Goal: Navigation & Orientation: Find specific page/section

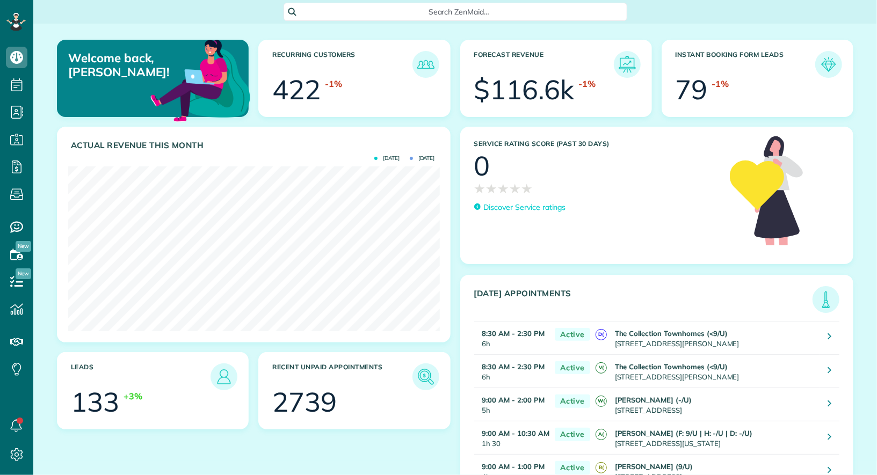
scroll to position [164, 371]
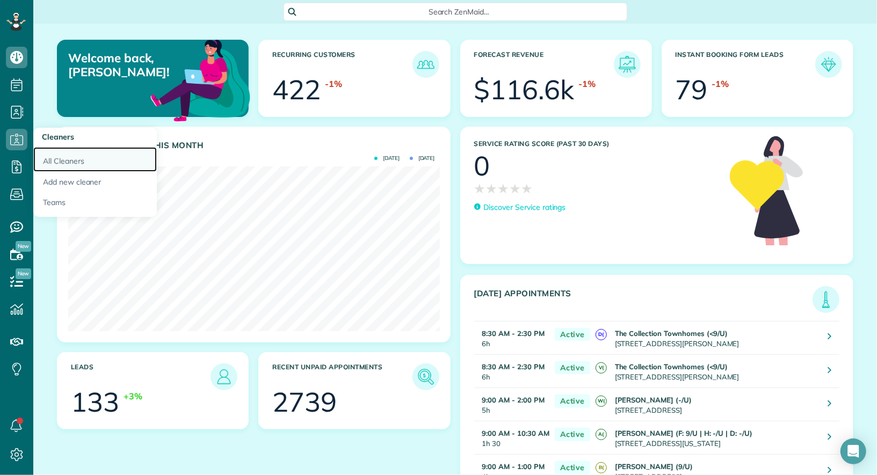
click at [48, 157] on link "All Cleaners" at bounding box center [95, 159] width 124 height 25
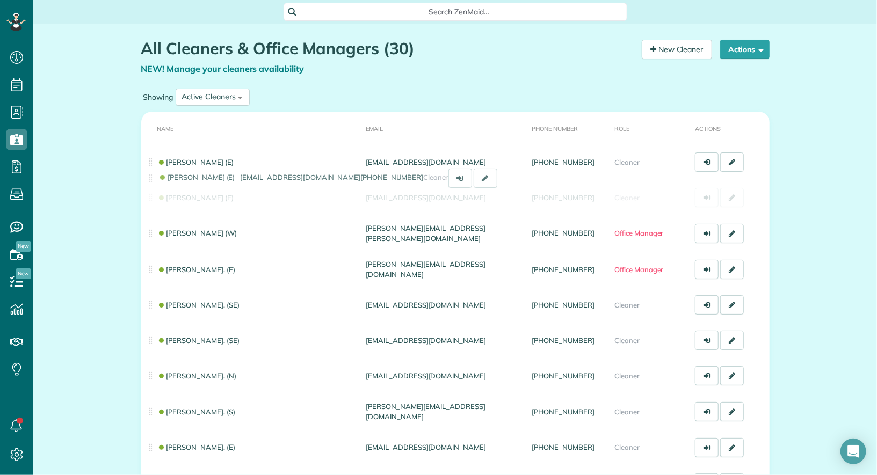
drag, startPoint x: 153, startPoint y: 235, endPoint x: 153, endPoint y: 188, distance: 47.3
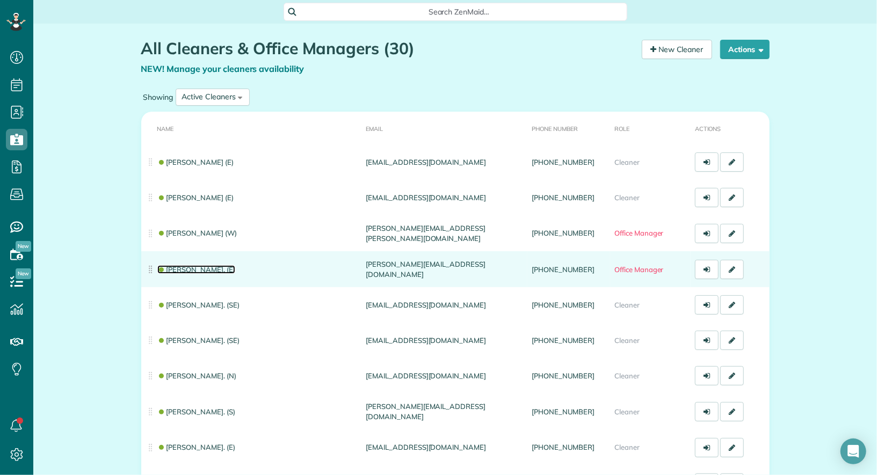
click at [183, 271] on link "[PERSON_NAME]. (E)" at bounding box center [196, 269] width 78 height 9
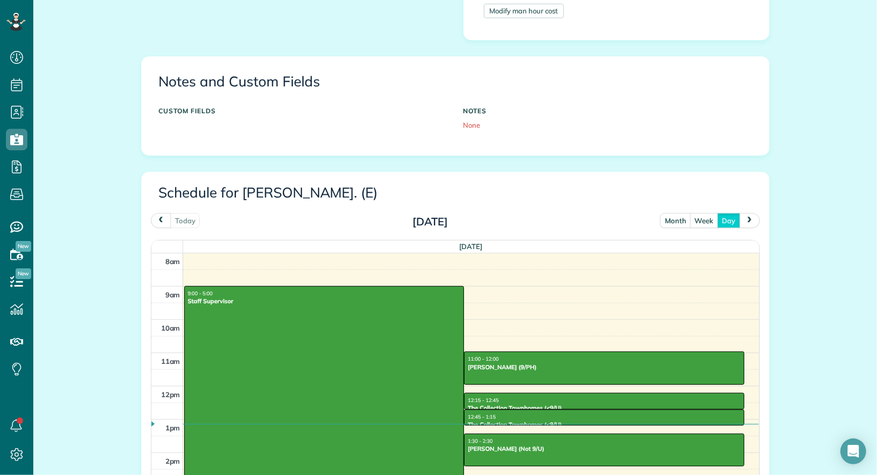
scroll to position [344, 0]
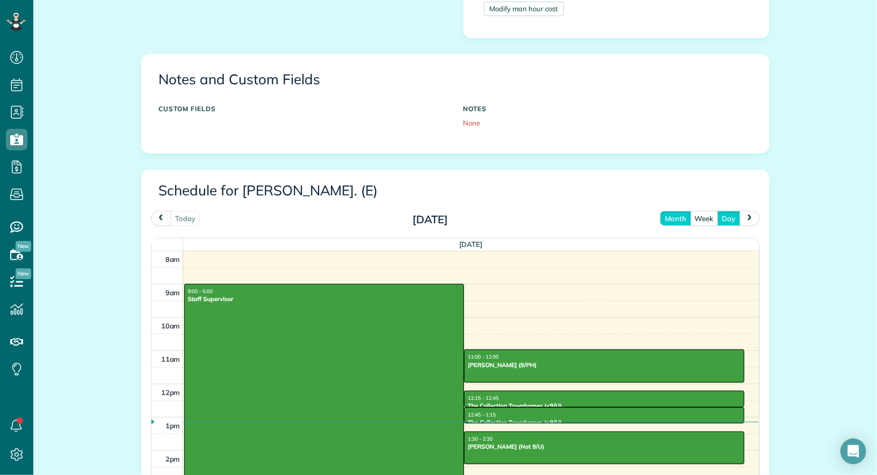
click at [681, 213] on button "month" at bounding box center [675, 218] width 31 height 15
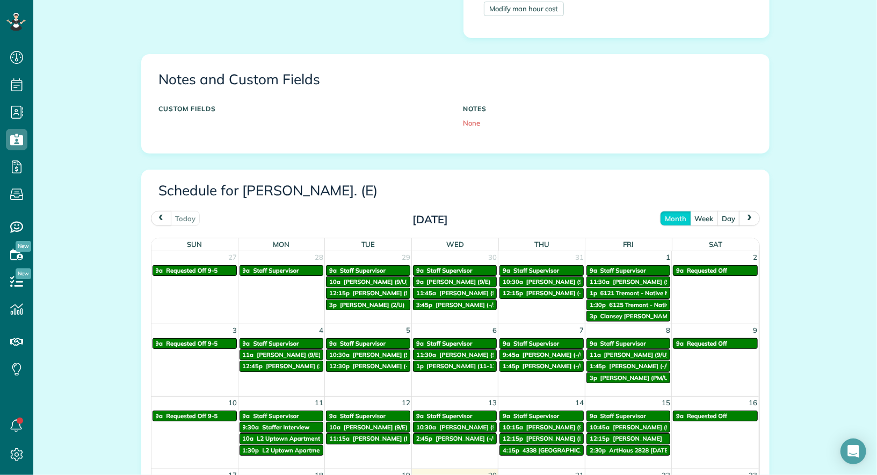
click at [162, 216] on span "prev" at bounding box center [161, 218] width 9 height 7
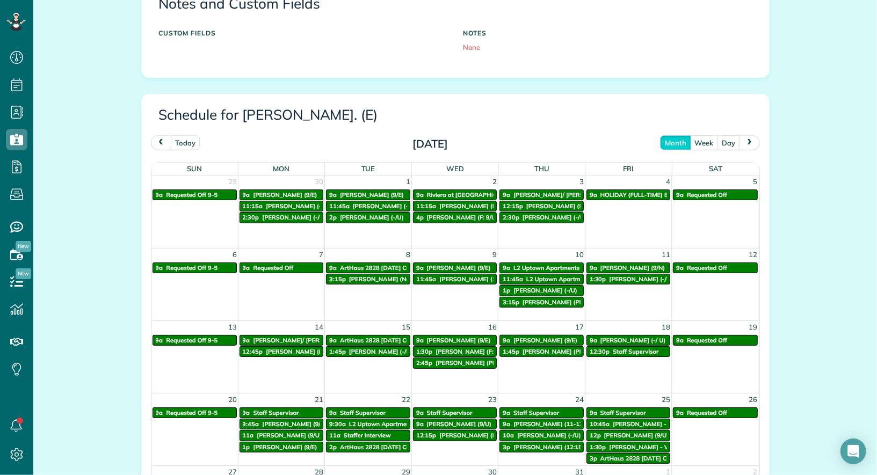
scroll to position [421, 0]
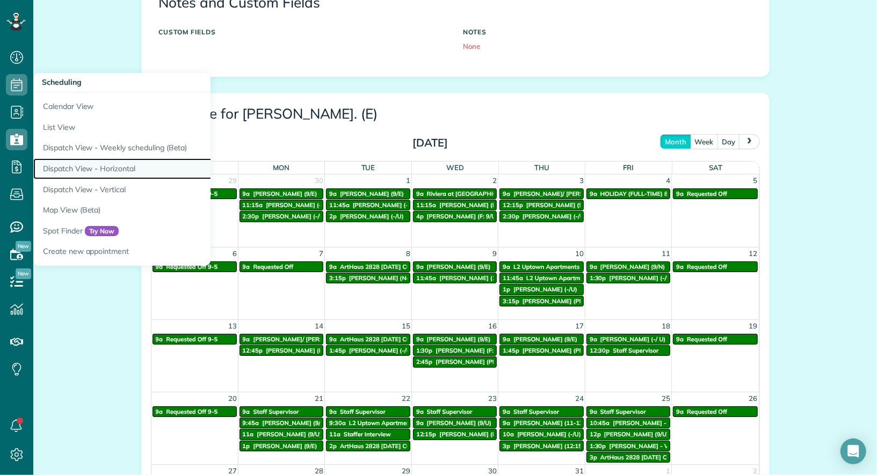
click at [104, 169] on link "Dispatch View - Horizontal" at bounding box center [167, 168] width 269 height 21
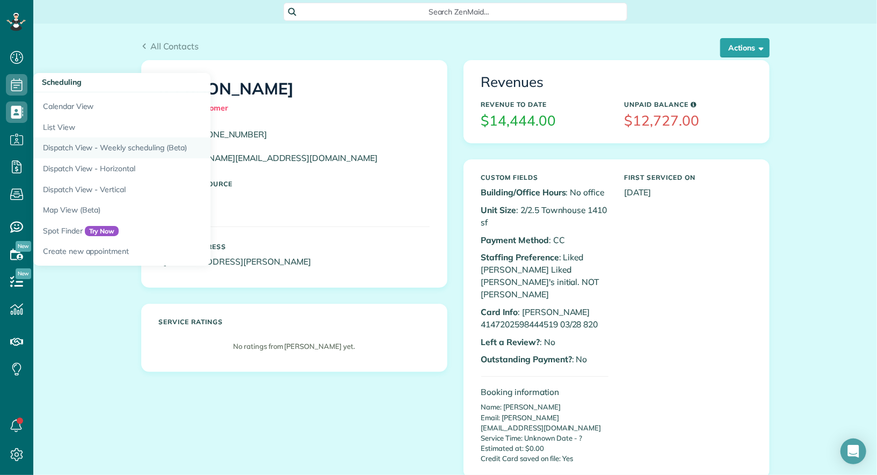
scroll to position [4, 4]
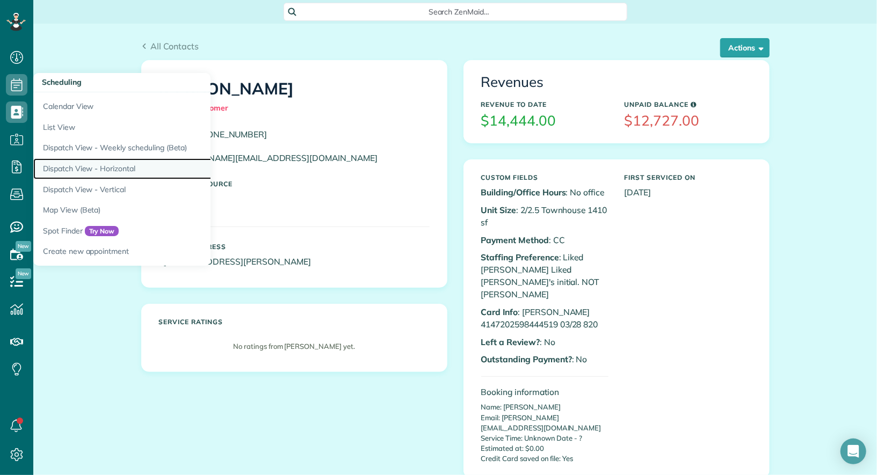
click at [110, 170] on link "Dispatch View - Horizontal" at bounding box center [167, 168] width 269 height 21
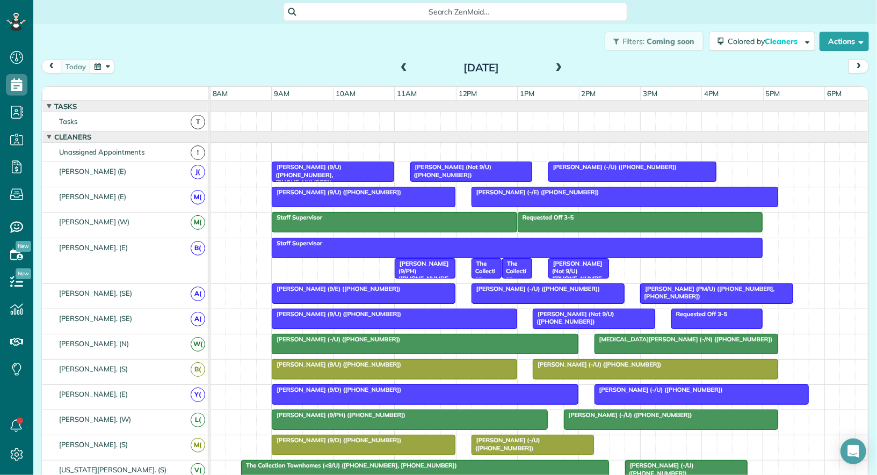
click at [558, 68] on span at bounding box center [559, 68] width 12 height 10
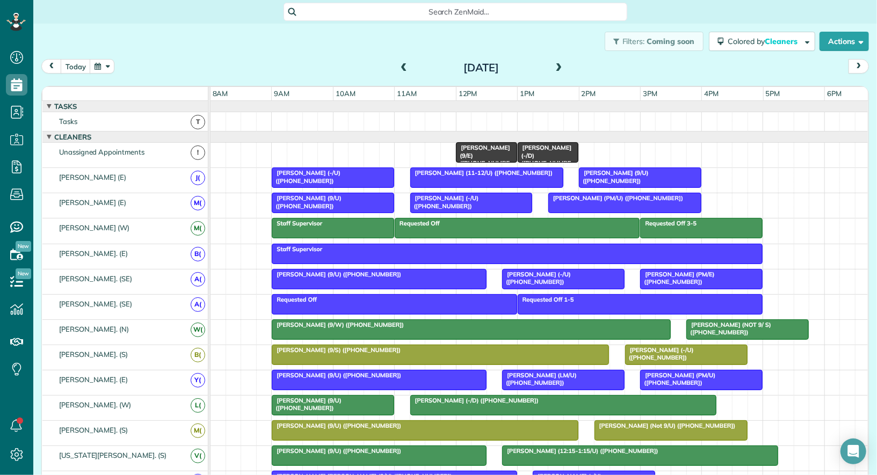
scroll to position [24, 0]
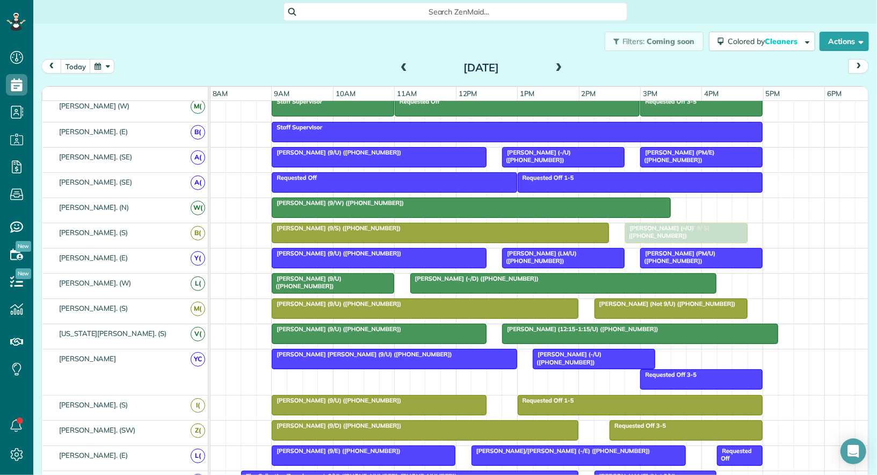
drag, startPoint x: 715, startPoint y: 201, endPoint x: 661, endPoint y: 225, distance: 59.0
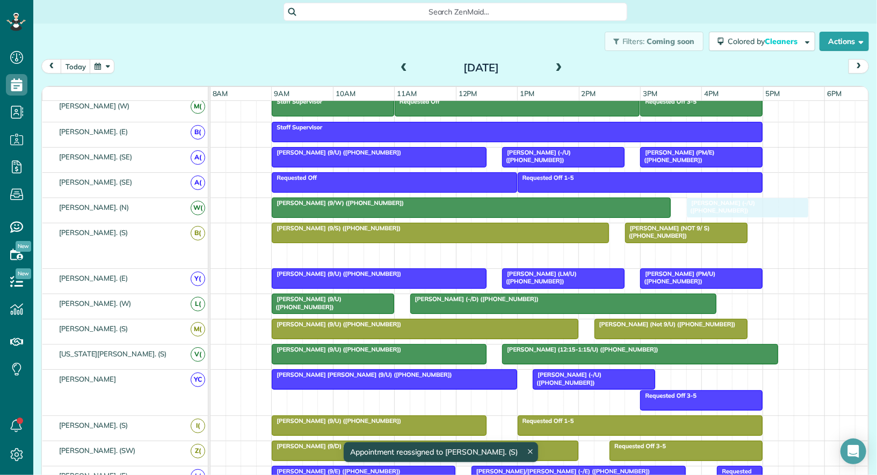
drag, startPoint x: 653, startPoint y: 253, endPoint x: 709, endPoint y: 213, distance: 68.9
